Goal: Information Seeking & Learning: Learn about a topic

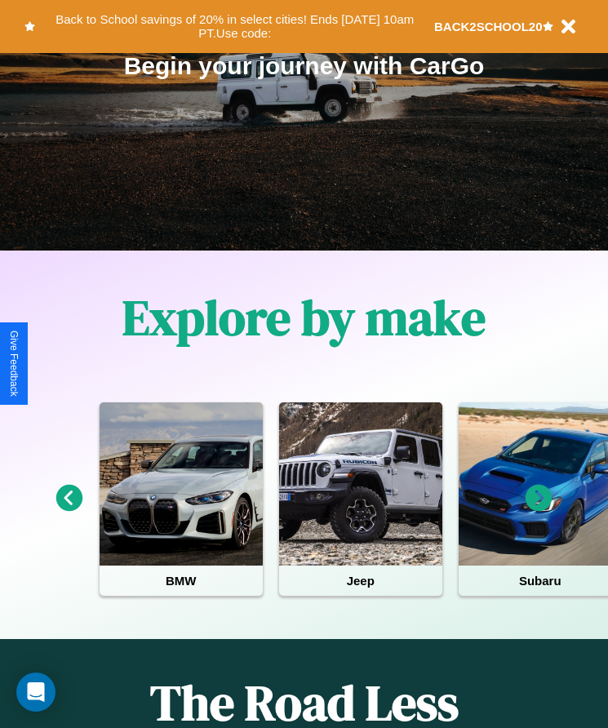
scroll to position [273, 0]
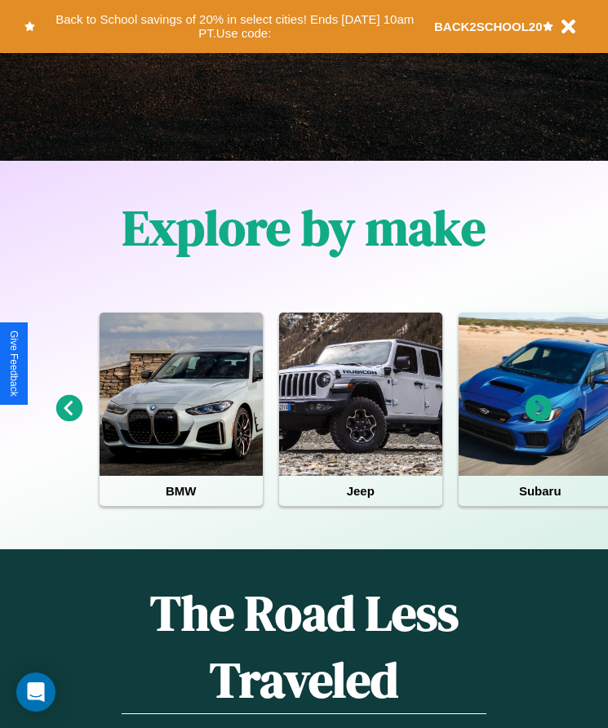
click at [539, 420] on icon at bounding box center [539, 408] width 27 height 27
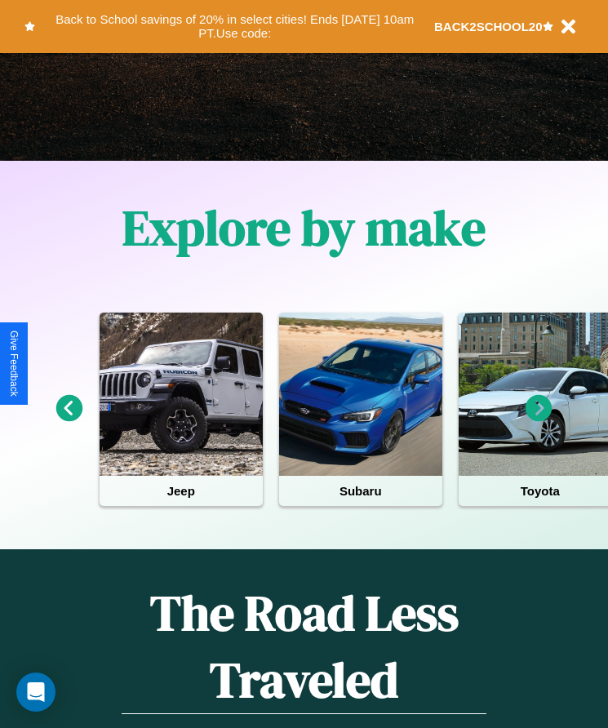
click at [539, 420] on icon at bounding box center [539, 408] width 27 height 27
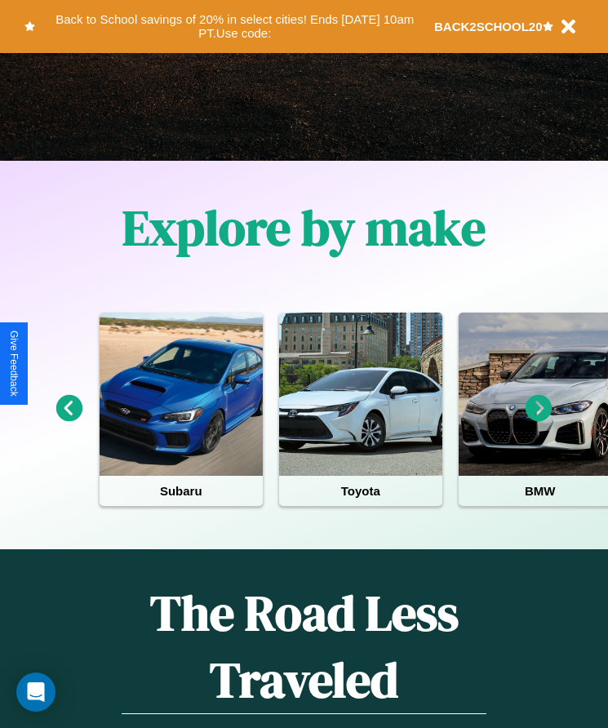
click at [539, 420] on icon at bounding box center [539, 408] width 27 height 27
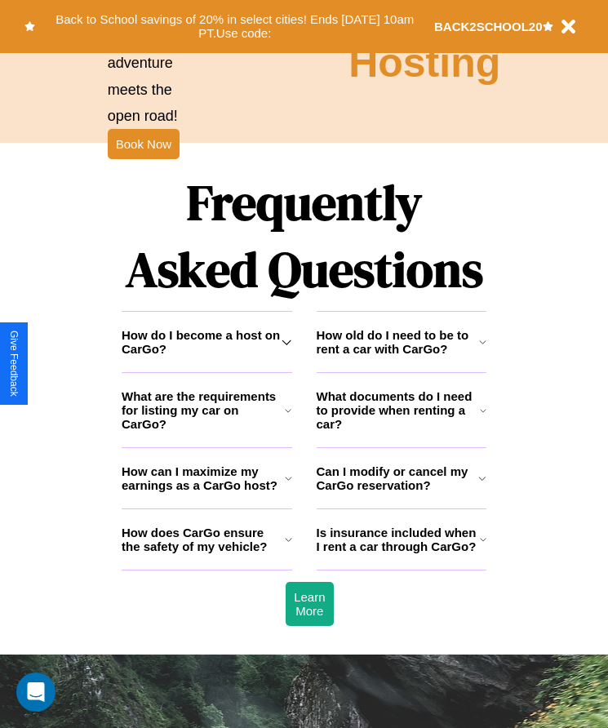
scroll to position [2129, 0]
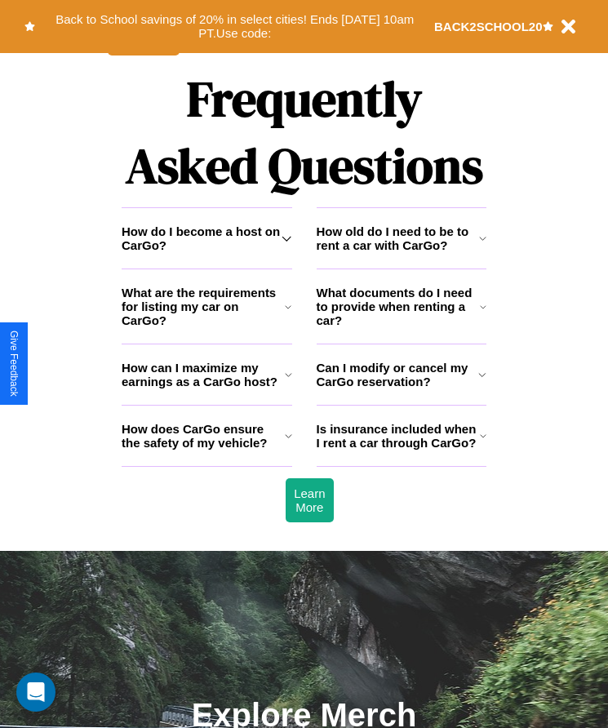
click at [287, 245] on icon at bounding box center [287, 238] width 10 height 13
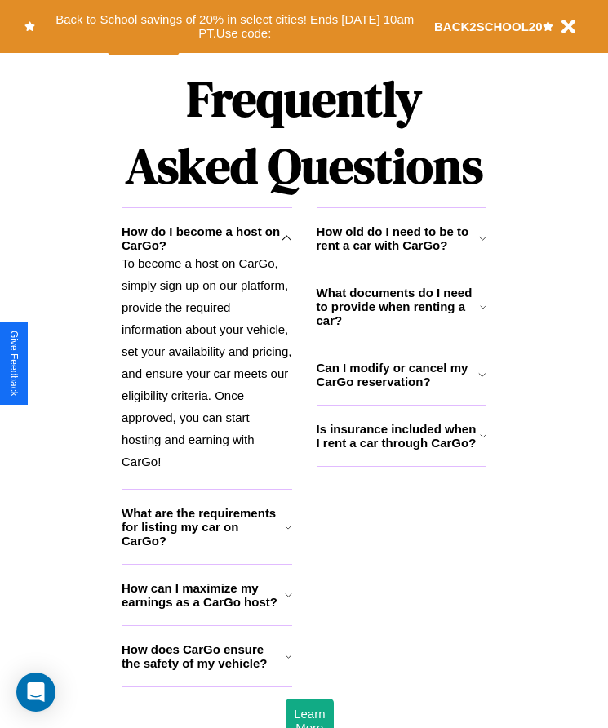
click at [207, 609] on h3 "How can I maximize my earnings as a CarGo host?" at bounding box center [203, 595] width 163 height 28
click at [207, 670] on h3 "How does CarGo ensure the safety of my vehicle?" at bounding box center [203, 656] width 163 height 28
click at [207, 375] on p "To become a host on CarGo, simply sign up on our platform, provide the required…" at bounding box center [207, 362] width 171 height 220
